Goal: Task Accomplishment & Management: Manage account settings

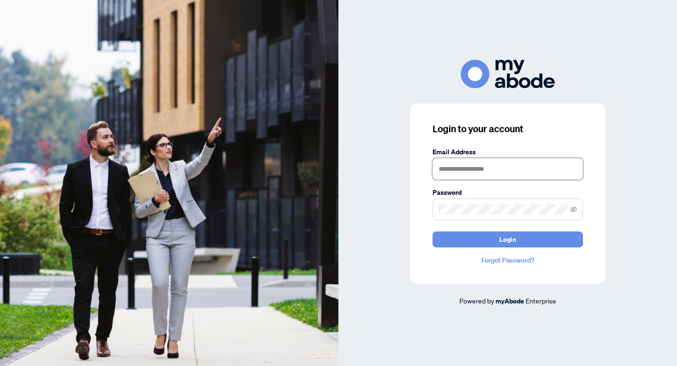
click at [528, 163] on input "text" at bounding box center [507, 169] width 150 height 22
type input "**********"
click at [432, 231] on button "Login" at bounding box center [507, 239] width 150 height 16
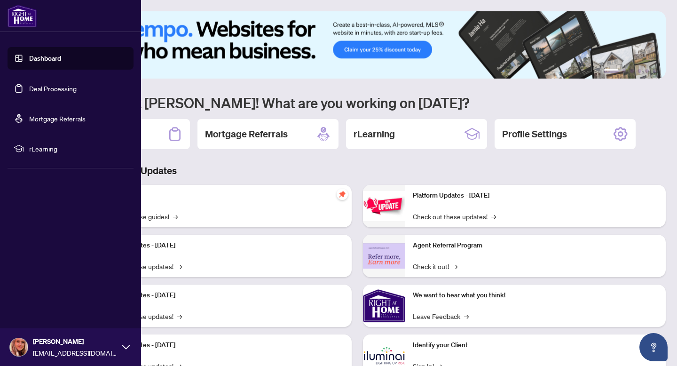
click at [56, 59] on link "Dashboard" at bounding box center [45, 58] width 32 height 8
click at [61, 84] on link "Deal Processing" at bounding box center [52, 88] width 47 height 8
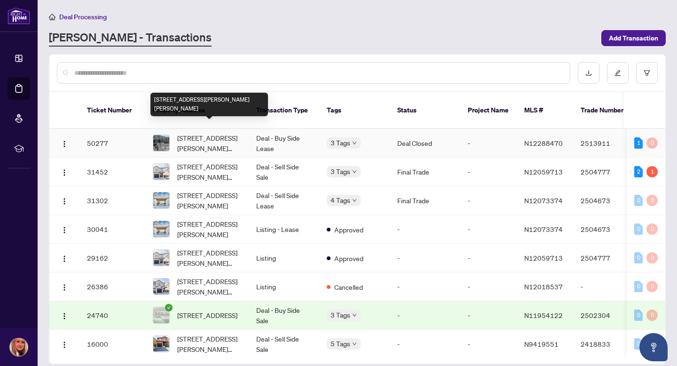
click at [209, 133] on span "[STREET_ADDRESS][PERSON_NAME][PERSON_NAME]" at bounding box center [209, 143] width 64 height 21
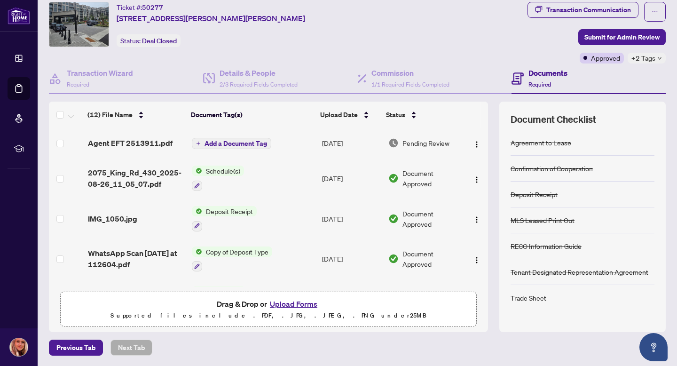
click at [153, 141] on span "Agent EFT 2513911.pdf" at bounding box center [130, 142] width 85 height 11
